Goal: Task Accomplishment & Management: Manage account settings

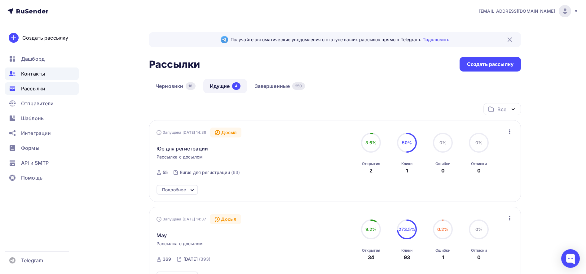
click at [28, 77] on span "Контакты" at bounding box center [33, 73] width 24 height 7
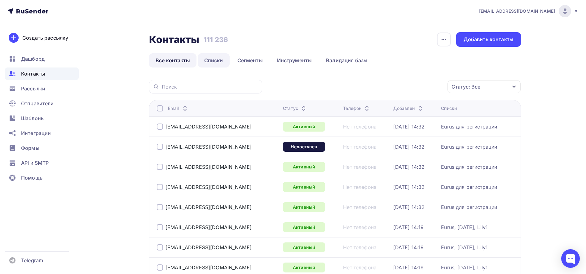
click at [215, 63] on link "Списки" at bounding box center [214, 60] width 32 height 14
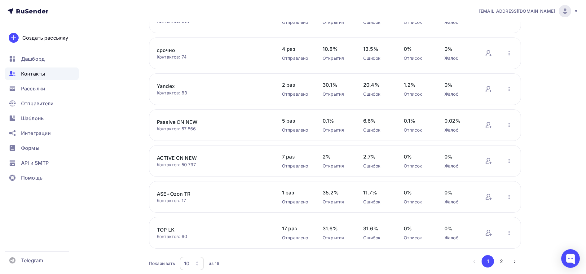
scroll to position [206, 0]
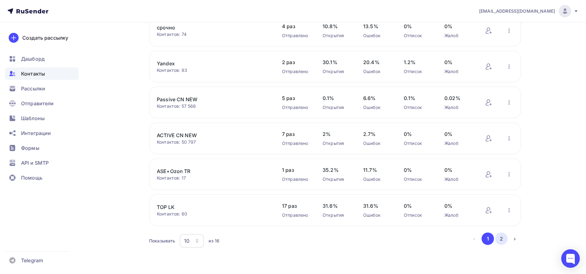
click at [503, 239] on button "2" at bounding box center [501, 239] width 12 height 12
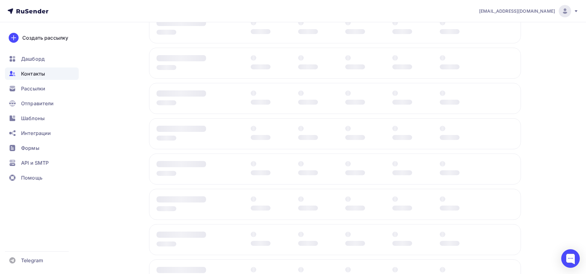
scroll to position [63, 0]
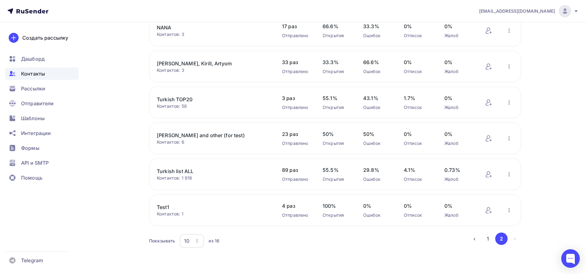
click at [184, 169] on link "Turkish list ALL" at bounding box center [209, 171] width 105 height 7
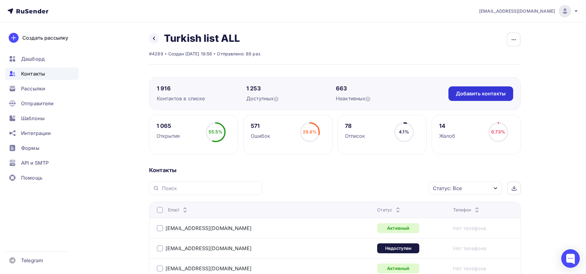
click at [479, 94] on div "Добавить контакты" at bounding box center [481, 93] width 50 height 7
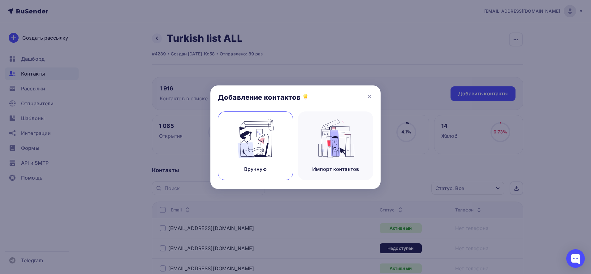
click at [265, 141] on img at bounding box center [255, 138] width 41 height 39
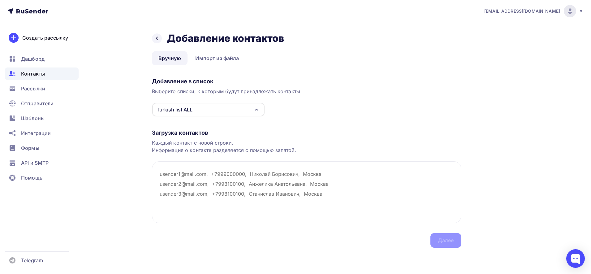
click at [248, 114] on div "Turkish list ALL" at bounding box center [208, 110] width 112 height 14
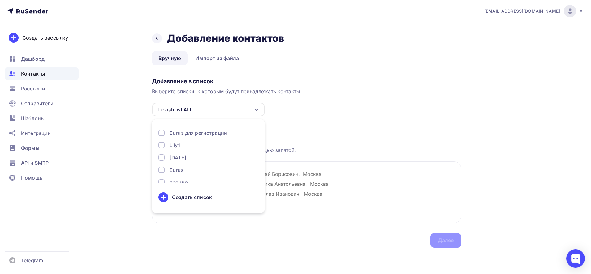
click at [248, 114] on div "Turkish list ALL" at bounding box center [208, 110] width 112 height 14
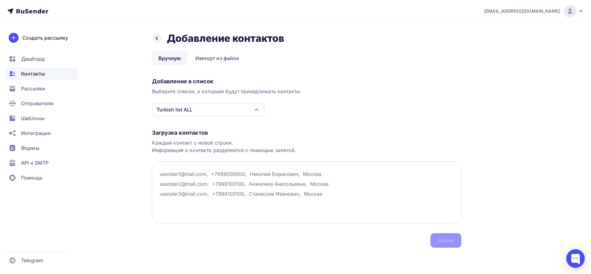
click at [239, 193] on textarea at bounding box center [307, 192] width 310 height 62
paste textarea "[EMAIL_ADDRESS][DOMAIN_NAME]"
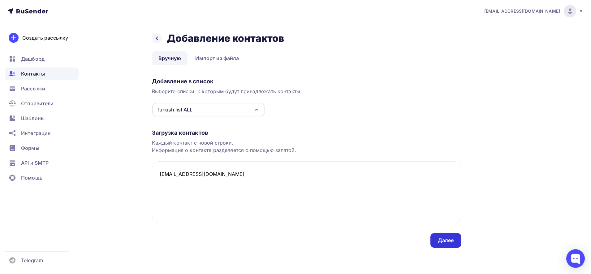
type textarea "[EMAIL_ADDRESS][DOMAIN_NAME]"
click at [453, 242] on div "Далее" at bounding box center [446, 240] width 16 height 7
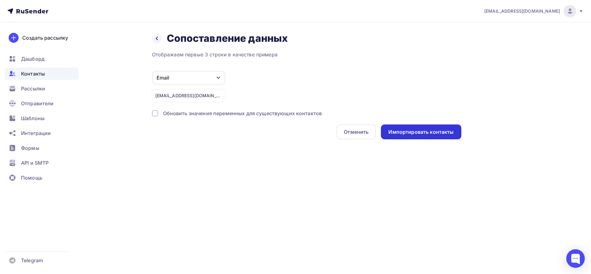
click at [430, 137] on div "Импортировать контакты" at bounding box center [421, 131] width 80 height 15
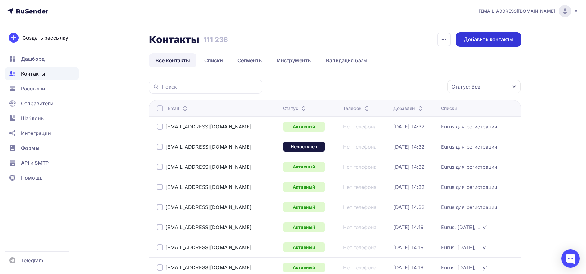
click at [502, 35] on div "Добавить контакты" at bounding box center [488, 39] width 65 height 15
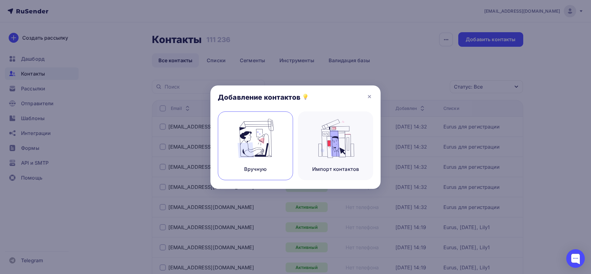
click at [266, 132] on img at bounding box center [255, 138] width 41 height 39
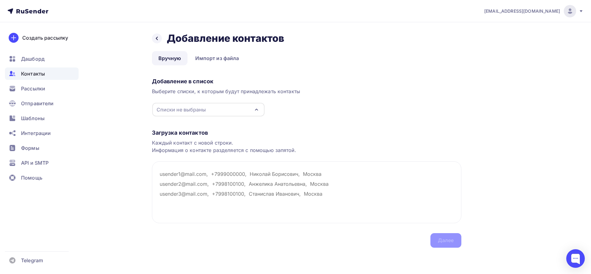
click at [226, 114] on div "Списки не выбраны" at bounding box center [208, 110] width 112 height 14
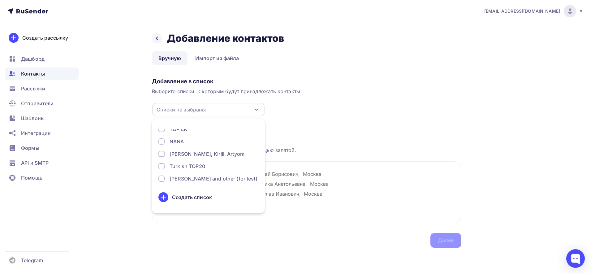
scroll to position [144, 0]
click at [196, 162] on div "Turkish list ALL" at bounding box center [188, 162] width 37 height 7
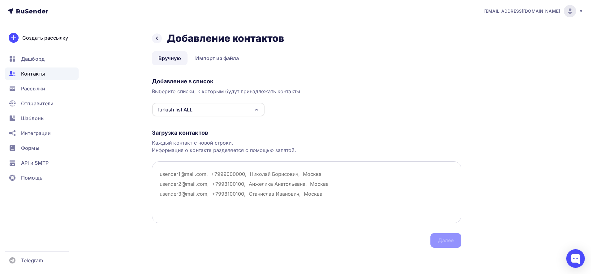
click at [299, 192] on textarea at bounding box center [307, 192] width 310 height 62
paste textarea "[EMAIL_ADDRESS][DOMAIN_NAME]"
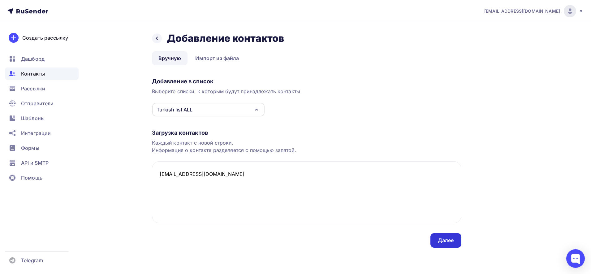
type textarea "[EMAIL_ADDRESS][DOMAIN_NAME]"
click at [447, 242] on div "Далее" at bounding box center [446, 240] width 16 height 7
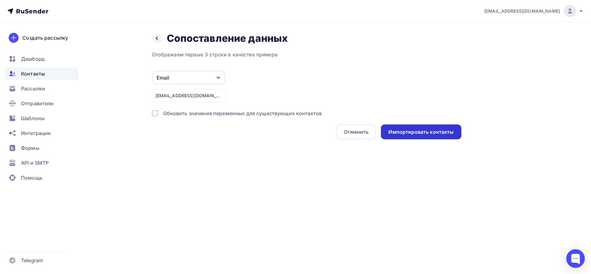
click at [416, 133] on div "Импортировать контакты" at bounding box center [421, 132] width 65 height 7
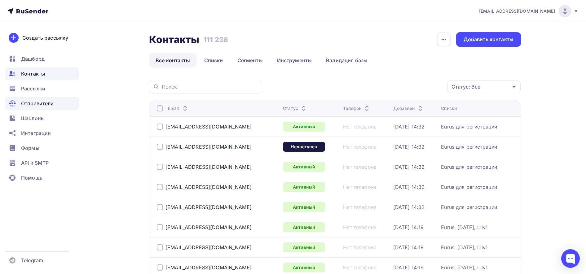
click at [36, 106] on span "Отправители" at bounding box center [37, 103] width 33 height 7
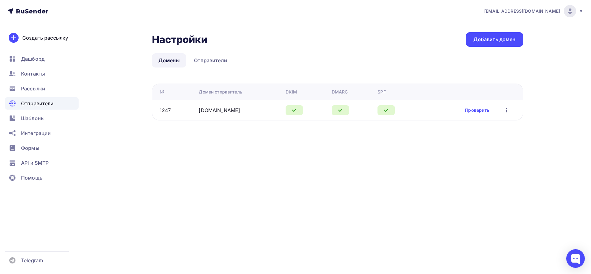
click at [41, 81] on ul "Дашборд Контакты Рассылки Отправители Шаблоны Интеграции Формы API и SMTP Помощь" at bounding box center [42, 120] width 74 height 135
click at [43, 86] on span "Рассылки" at bounding box center [33, 88] width 24 height 7
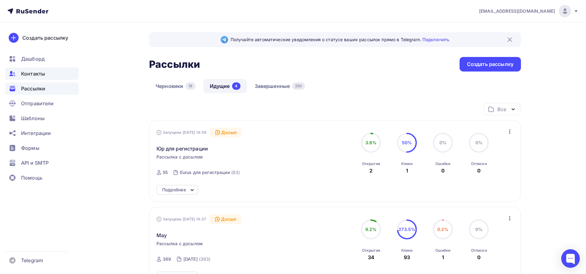
click at [39, 72] on span "Контакты" at bounding box center [33, 73] width 24 height 7
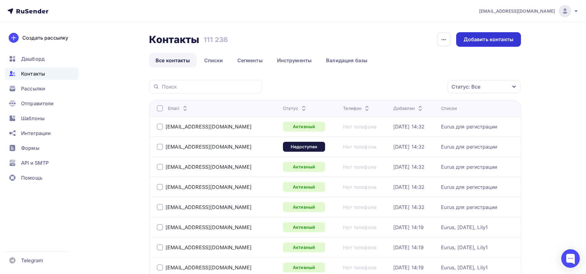
click at [478, 44] on div "Добавить контакты" at bounding box center [488, 39] width 65 height 15
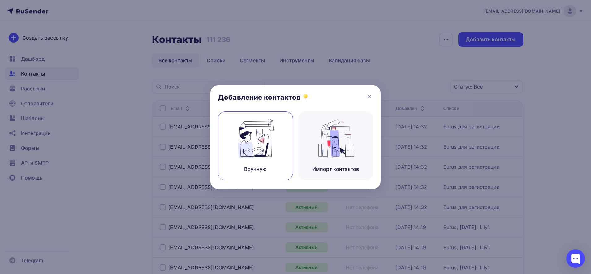
click at [278, 150] on div "Вручную" at bounding box center [255, 145] width 75 height 69
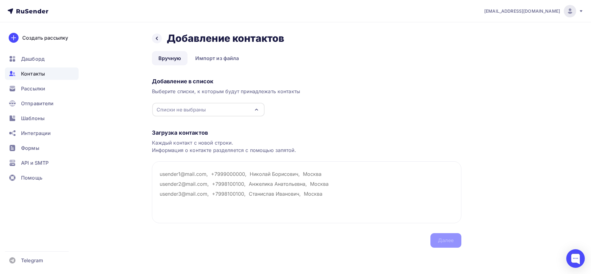
click at [247, 112] on div "Списки не выбраны" at bounding box center [208, 110] width 112 height 14
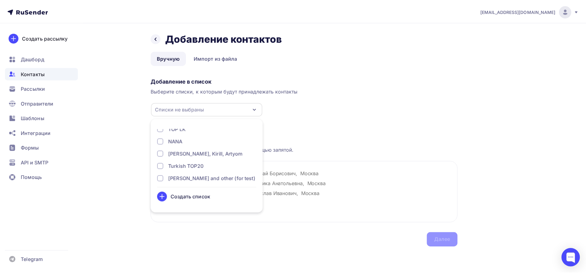
scroll to position [144, 0]
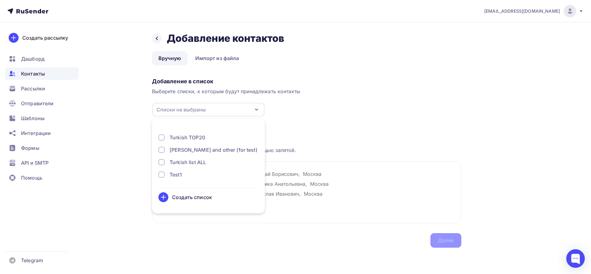
click at [188, 161] on div "Turkish list ALL" at bounding box center [188, 162] width 37 height 7
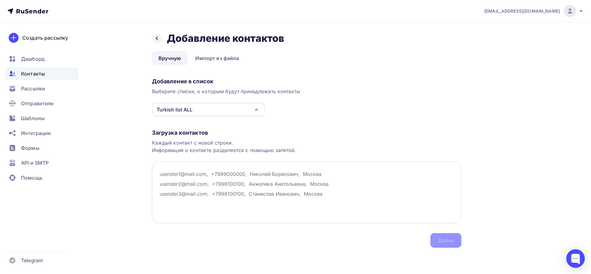
click at [297, 185] on textarea at bounding box center [307, 192] width 310 height 62
paste textarea "[EMAIL_ADDRESS][DOMAIN_NAME]"
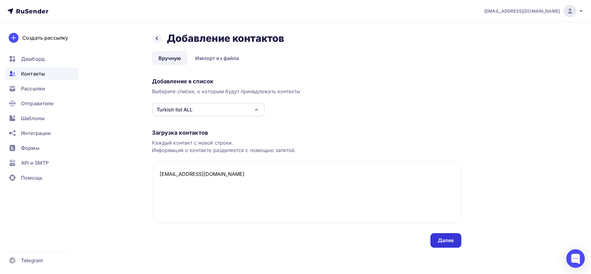
type textarea "[EMAIL_ADDRESS][DOMAIN_NAME]"
click at [452, 244] on div "Далее" at bounding box center [446, 240] width 31 height 15
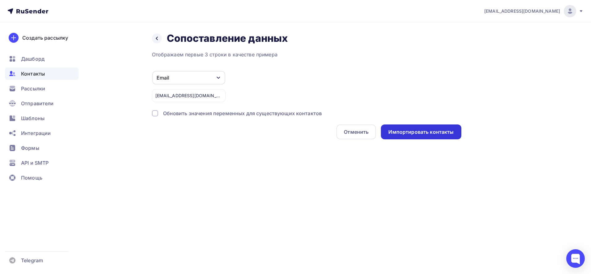
click at [411, 126] on div "Импортировать контакты" at bounding box center [421, 131] width 80 height 15
